Goal: Transaction & Acquisition: Purchase product/service

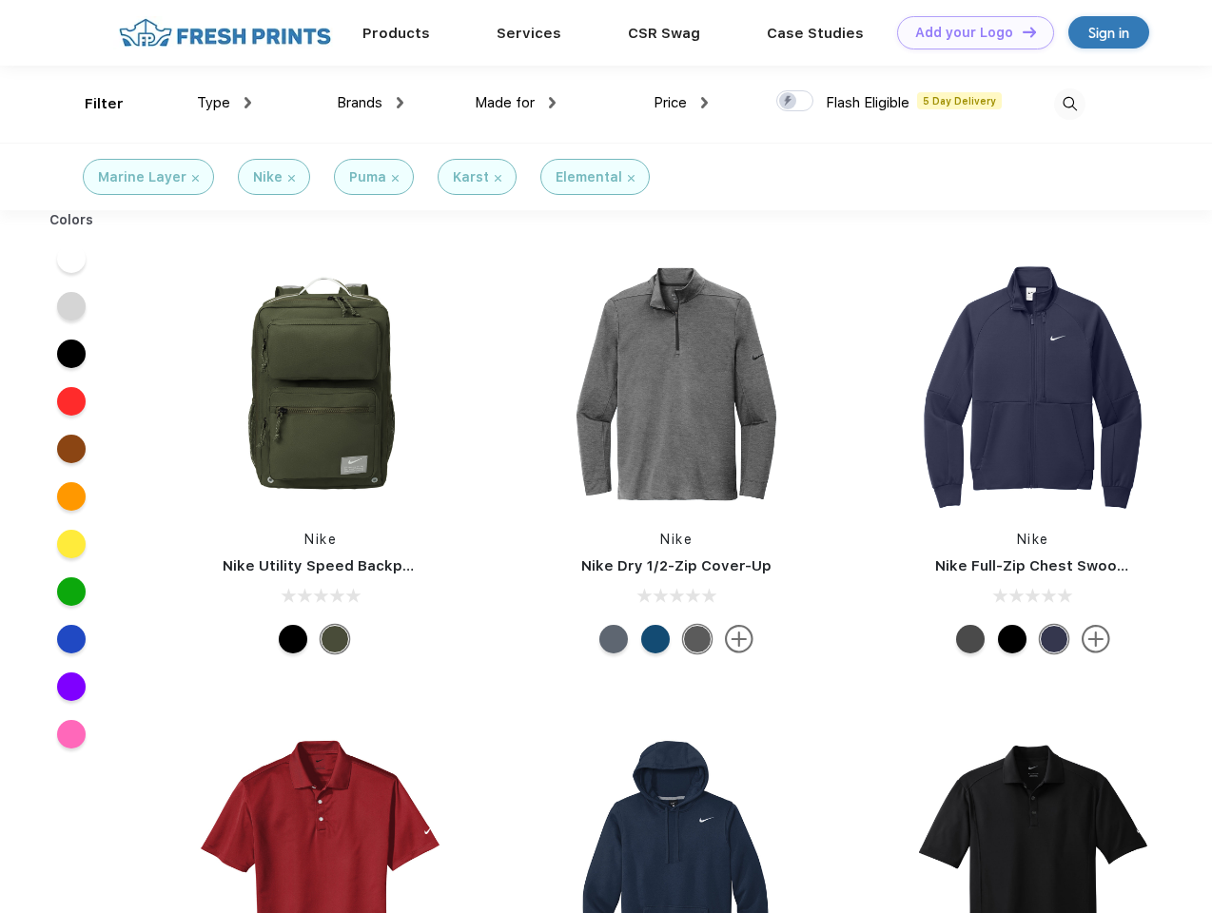
scroll to position [1, 0]
click at [968, 32] on link "Add your Logo Design Tool" at bounding box center [975, 32] width 157 height 33
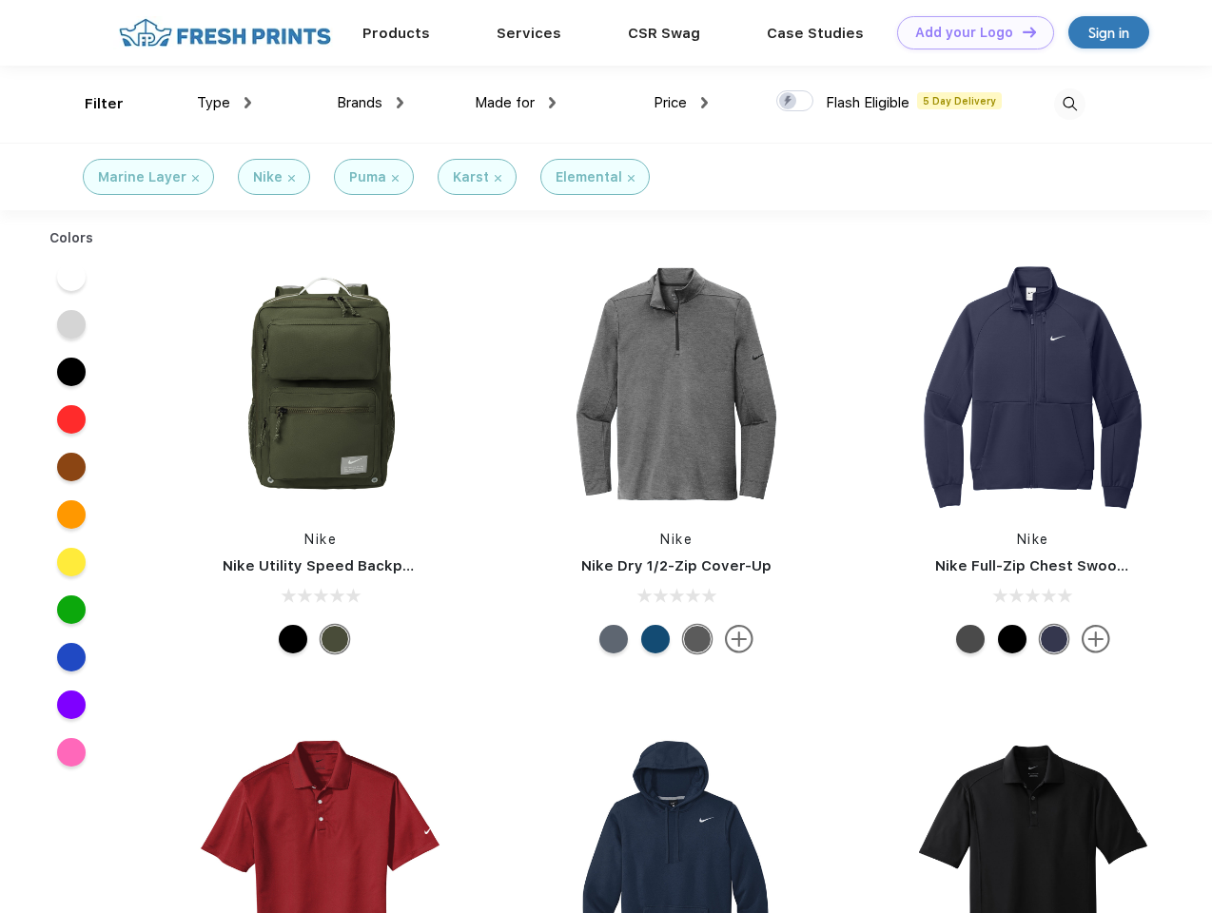
click at [0, 0] on div "Design Tool" at bounding box center [0, 0] width 0 height 0
click at [1020, 31] on link "Add your Logo Design Tool" at bounding box center [975, 32] width 157 height 33
click at [91, 104] on div "Filter" at bounding box center [104, 104] width 39 height 22
click at [224, 103] on span "Type" at bounding box center [213, 102] width 33 height 17
click at [370, 103] on span "Brands" at bounding box center [360, 102] width 46 height 17
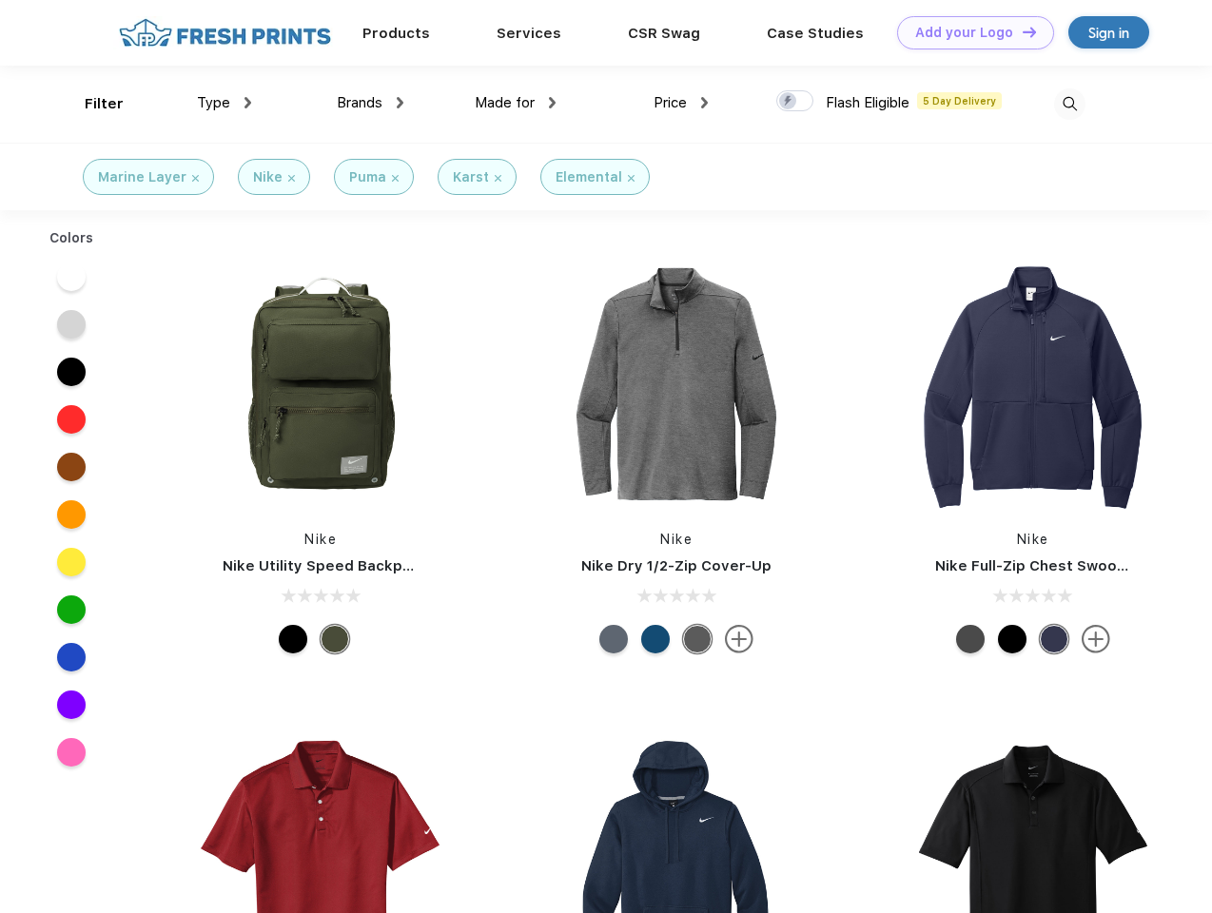
click at [515, 103] on span "Made for" at bounding box center [505, 102] width 60 height 17
click at [681, 103] on span "Price" at bounding box center [669, 102] width 33 height 17
click at [795, 102] on div at bounding box center [794, 100] width 37 height 21
click at [788, 102] on input "checkbox" at bounding box center [782, 95] width 12 height 12
click at [1069, 104] on img at bounding box center [1069, 103] width 31 height 31
